Goal: Task Accomplishment & Management: Complete application form

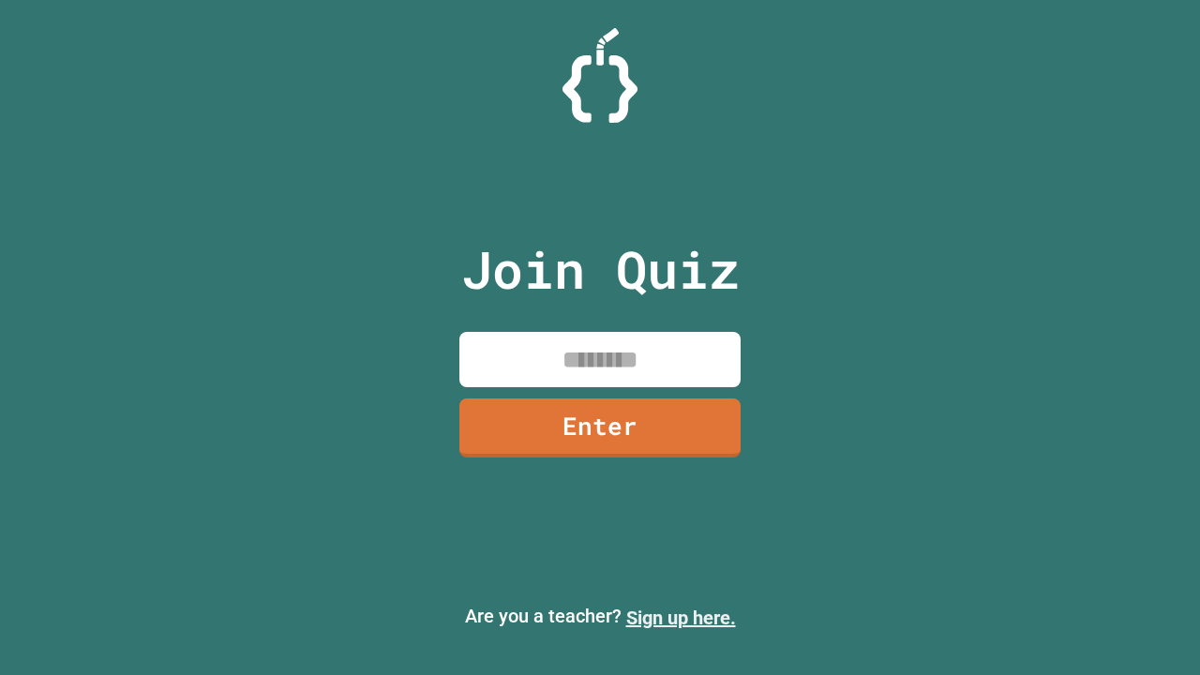
click at [680, 618] on link "Sign up here." at bounding box center [681, 617] width 110 height 22
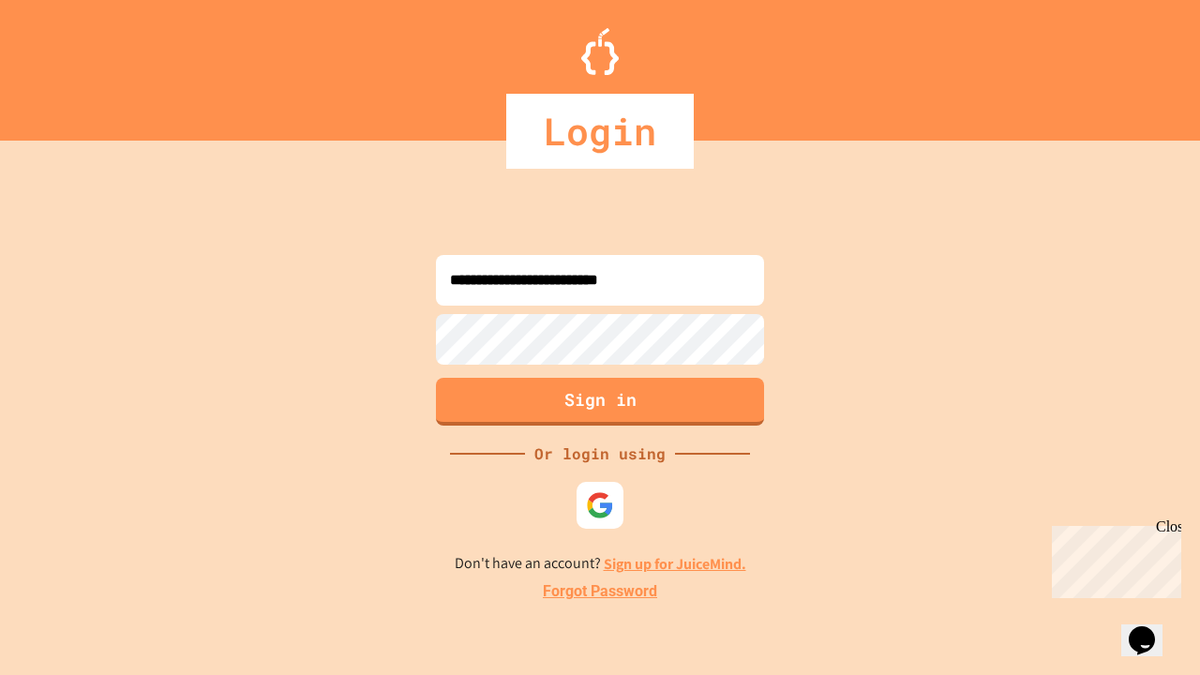
type input "**********"
